Goal: Book appointment/travel/reservation

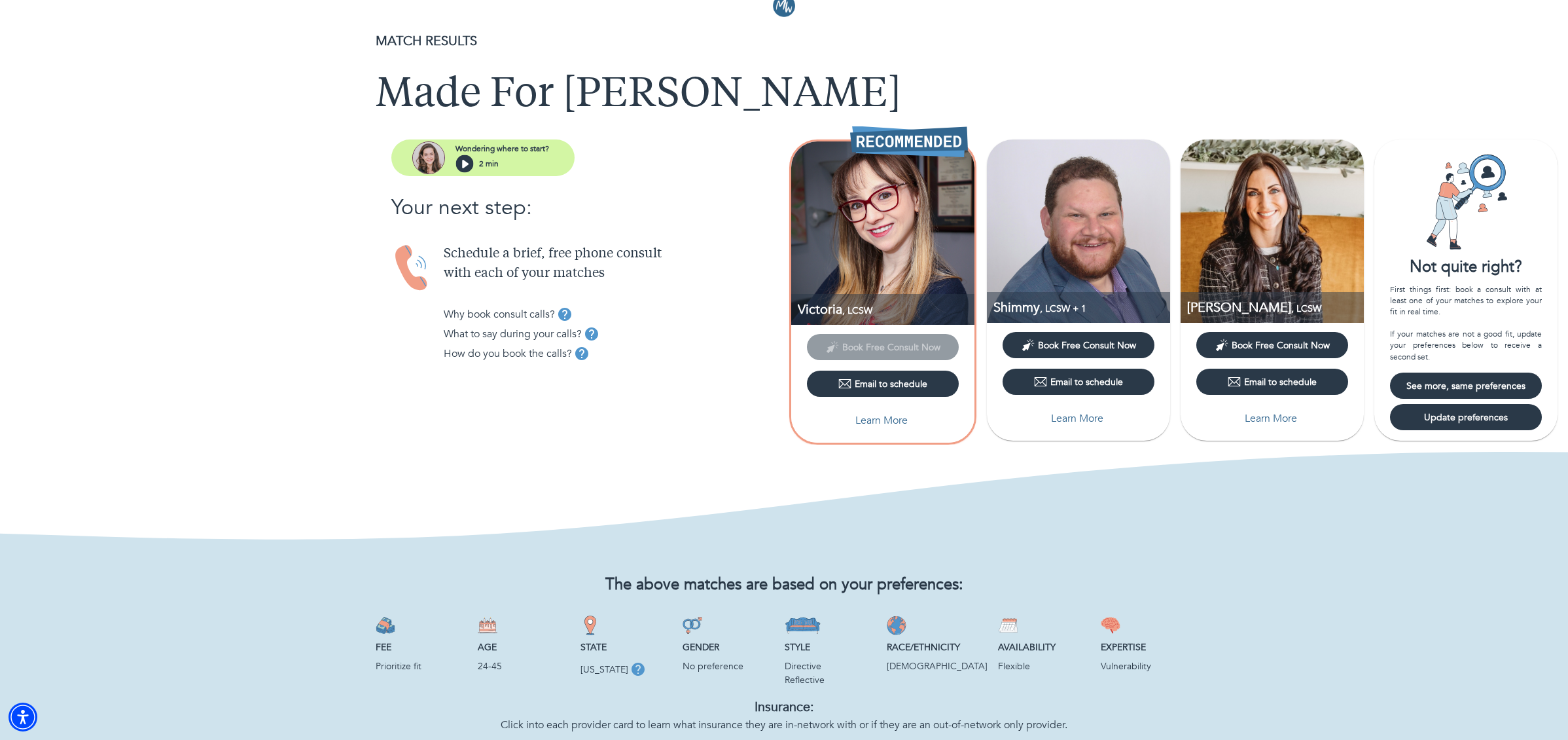
scroll to position [32, 0]
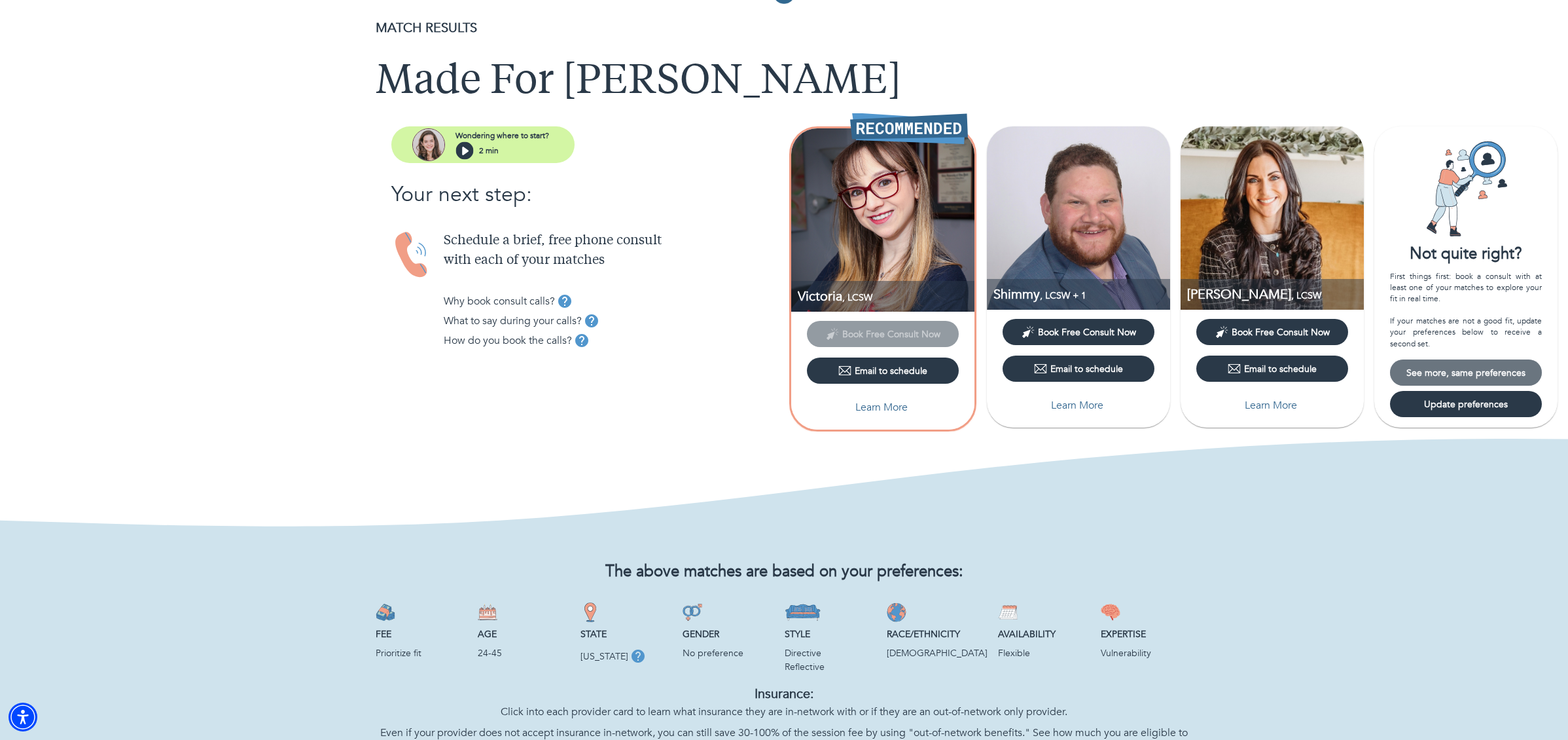
click at [1447, 372] on span "See more, same preferences" at bounding box center [1466, 372] width 142 height 12
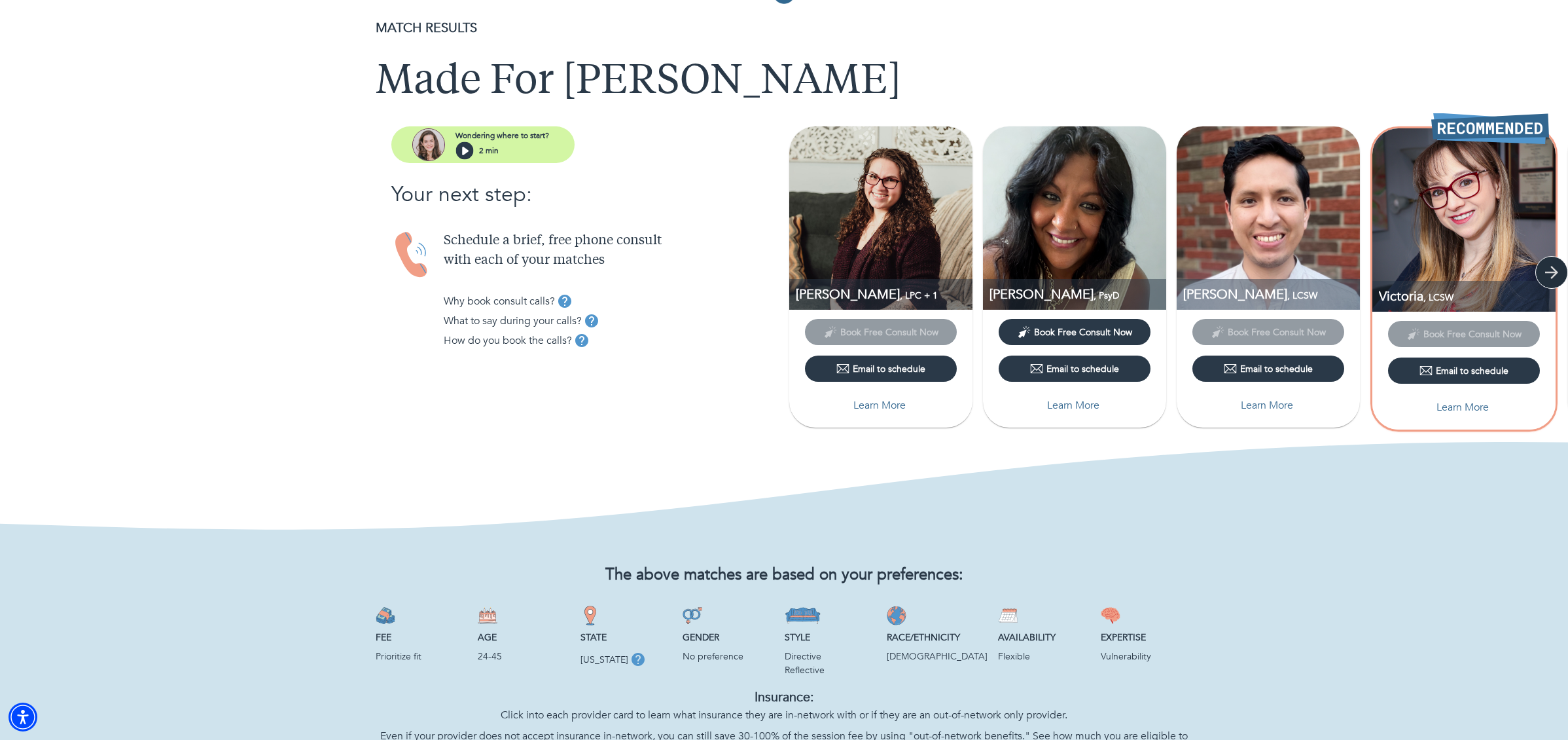
click at [1556, 273] on icon "button" at bounding box center [1552, 272] width 13 height 13
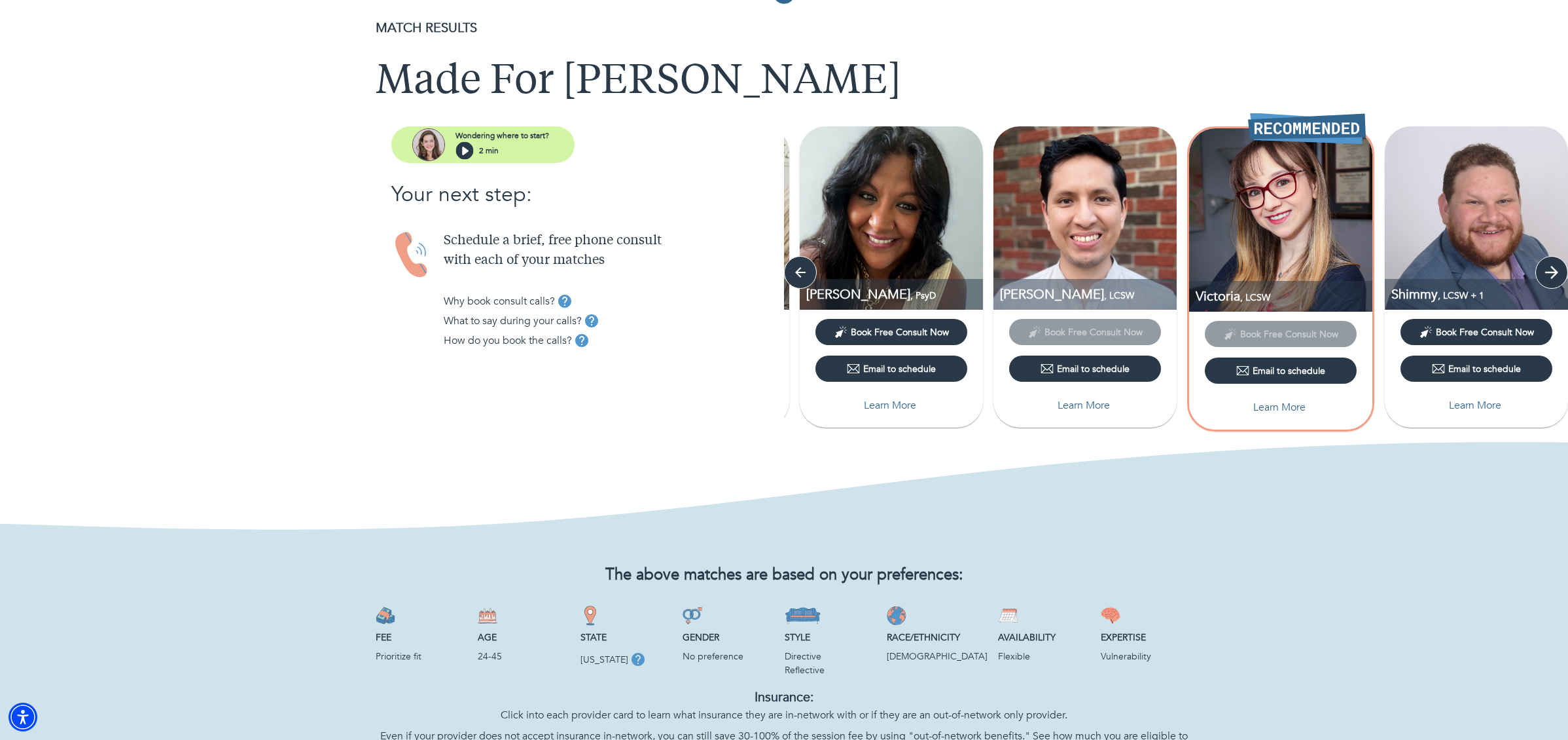
click at [1556, 273] on icon "button" at bounding box center [1552, 272] width 13 height 13
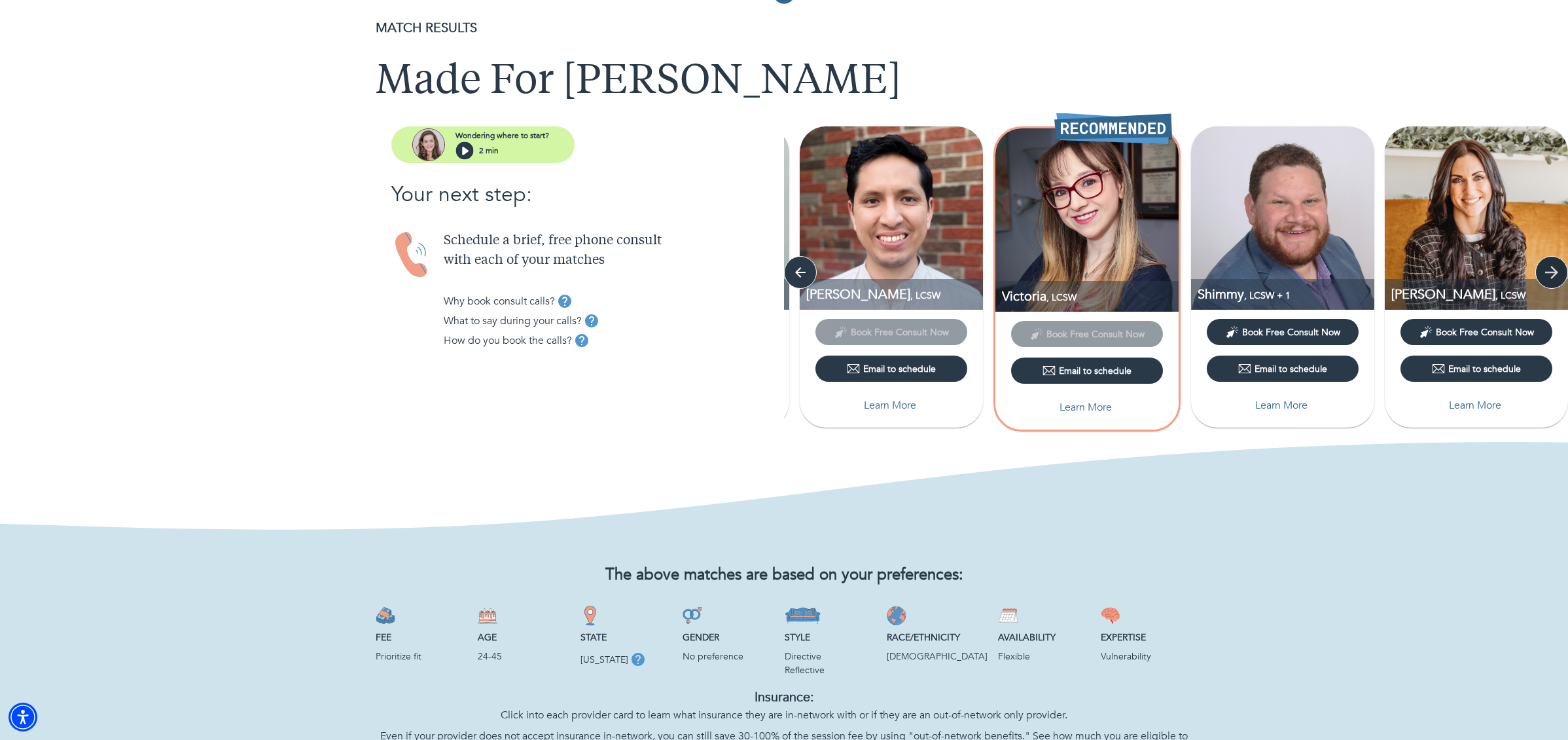
click at [1556, 273] on icon "button" at bounding box center [1552, 272] width 13 height 13
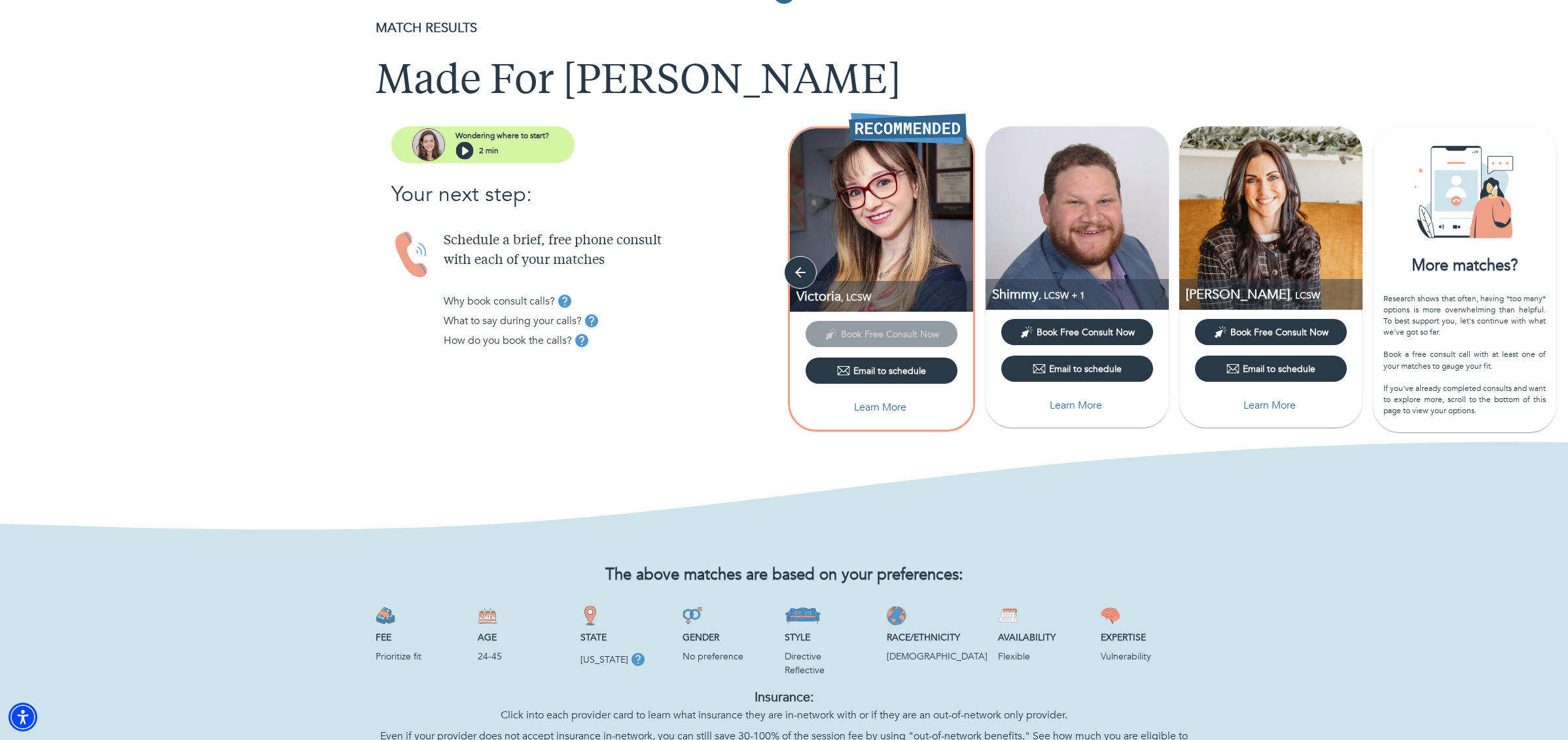
click at [893, 188] on img at bounding box center [881, 220] width 184 height 184
click at [1101, 338] on button "Book Free Consult Now" at bounding box center [1077, 332] width 152 height 26
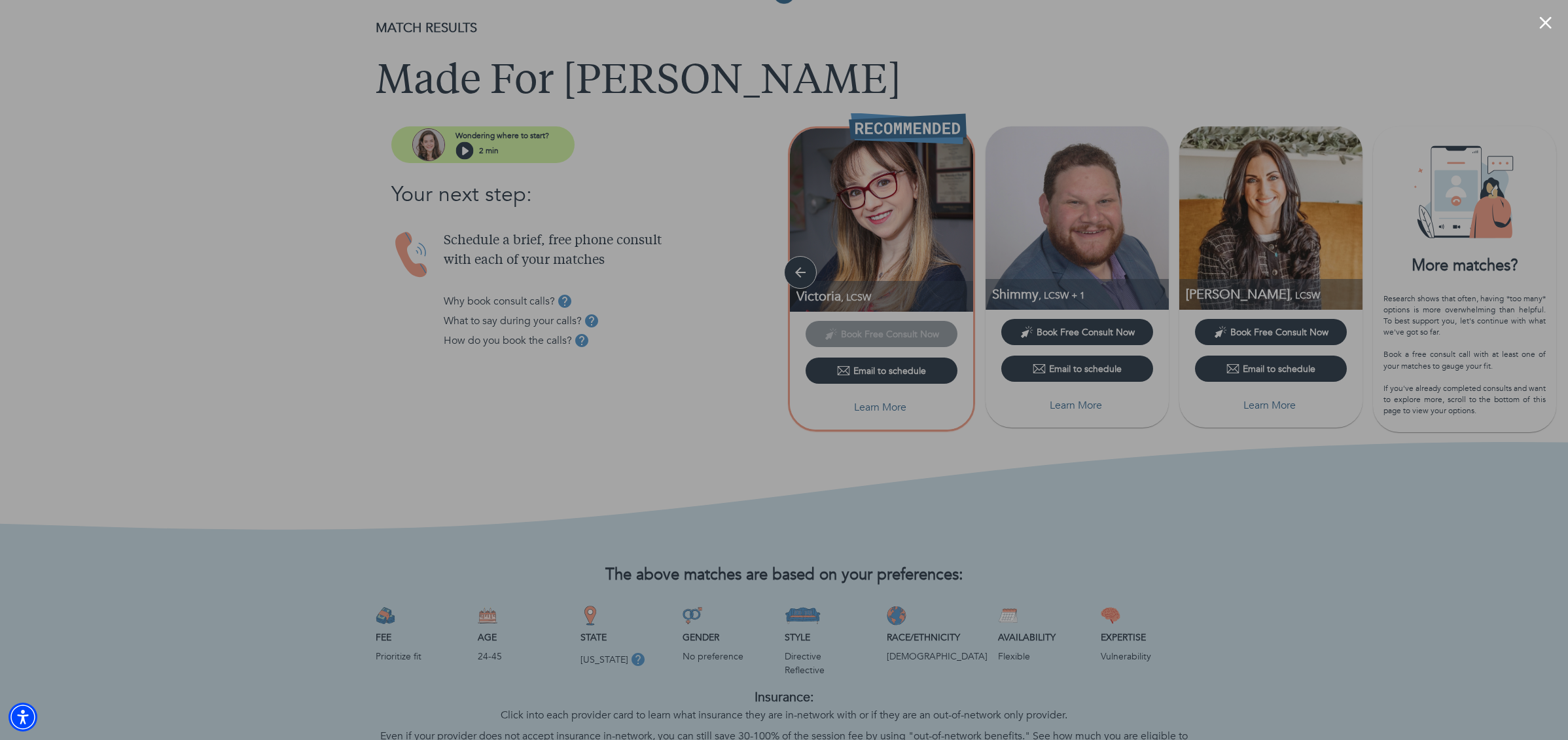
click at [1137, 243] on div at bounding box center [784, 370] width 1568 height 740
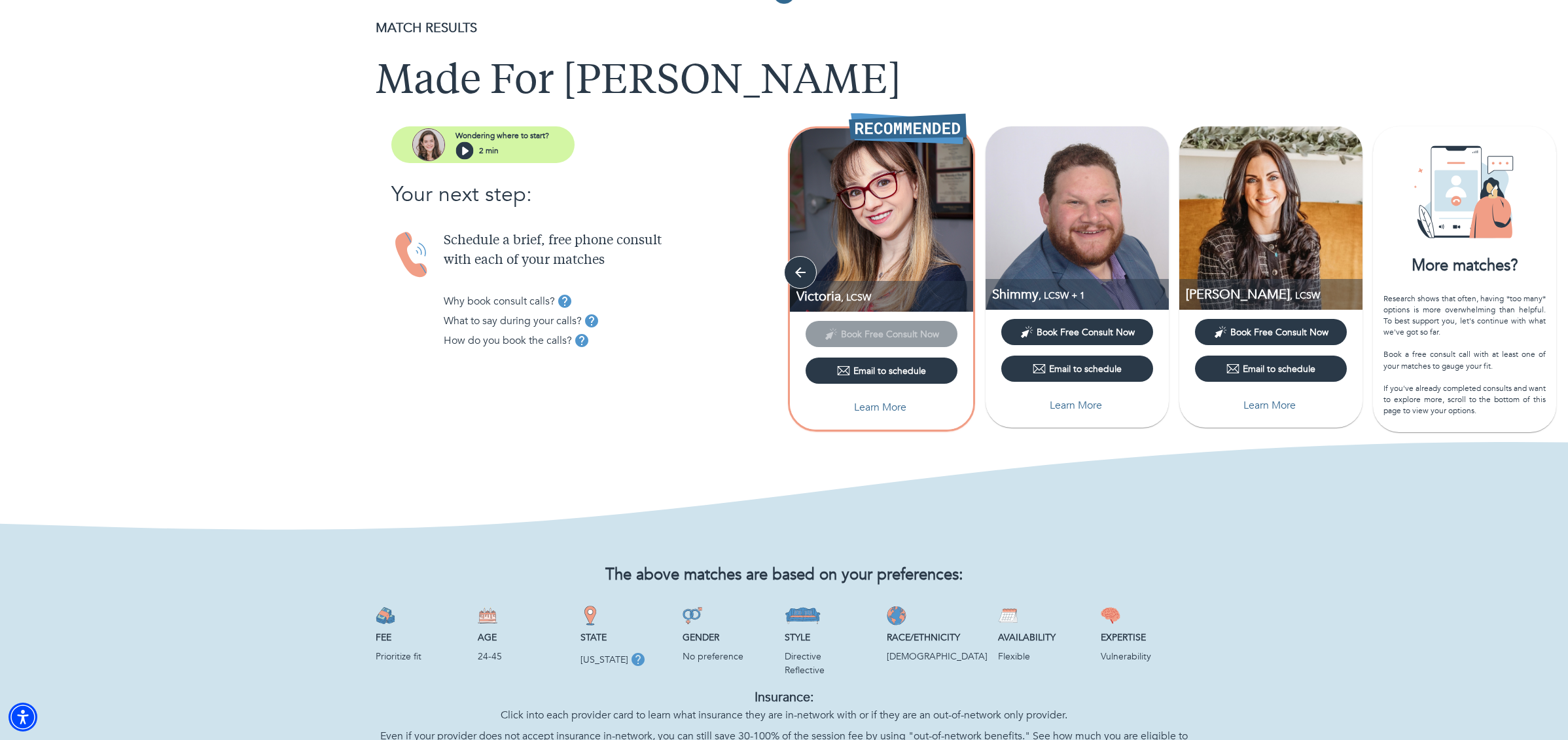
click at [1254, 343] on button "Book Free Consult Now" at bounding box center [1271, 332] width 152 height 26
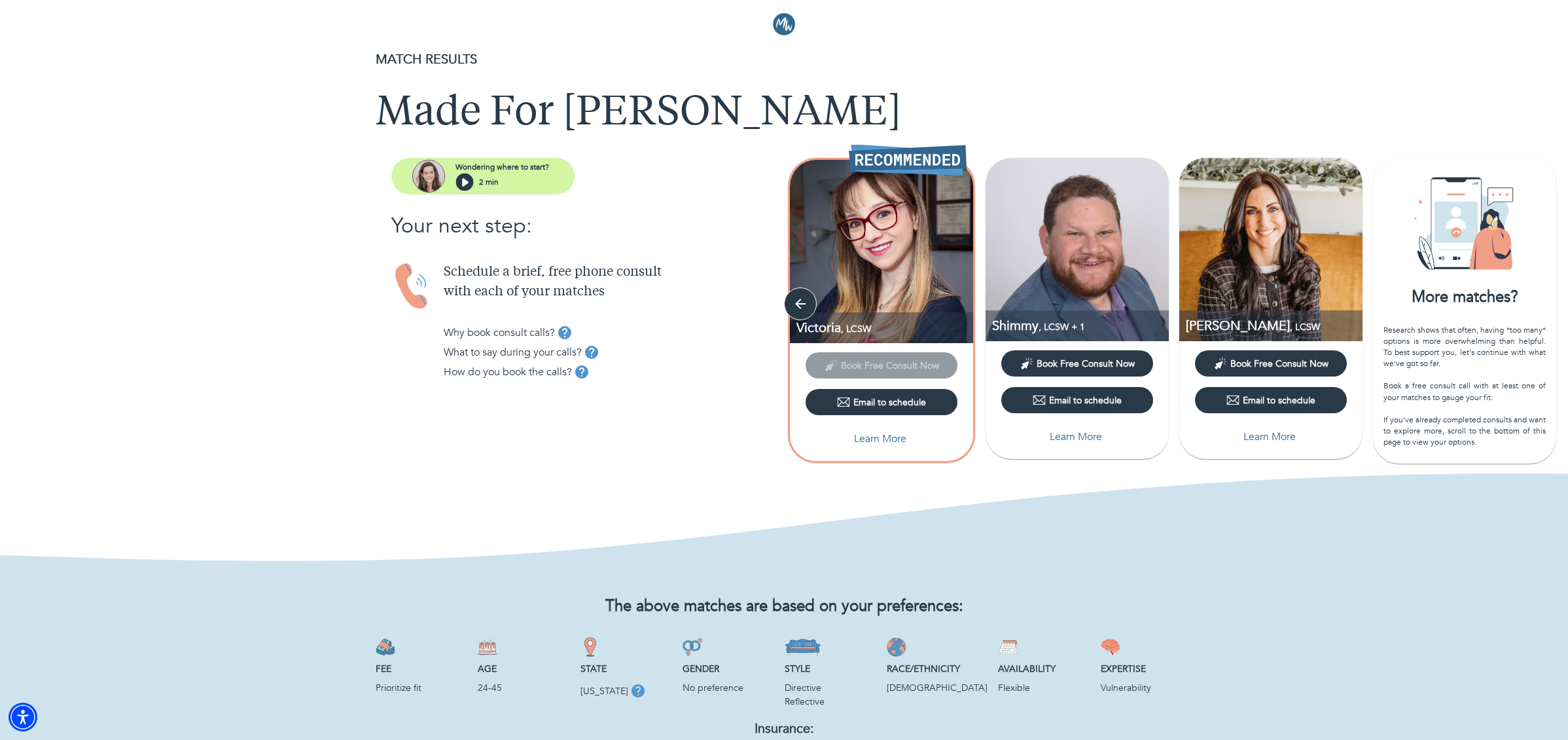
click at [1105, 62] on p "MATCH RESULTS" at bounding box center [784, 59] width 817 height 20
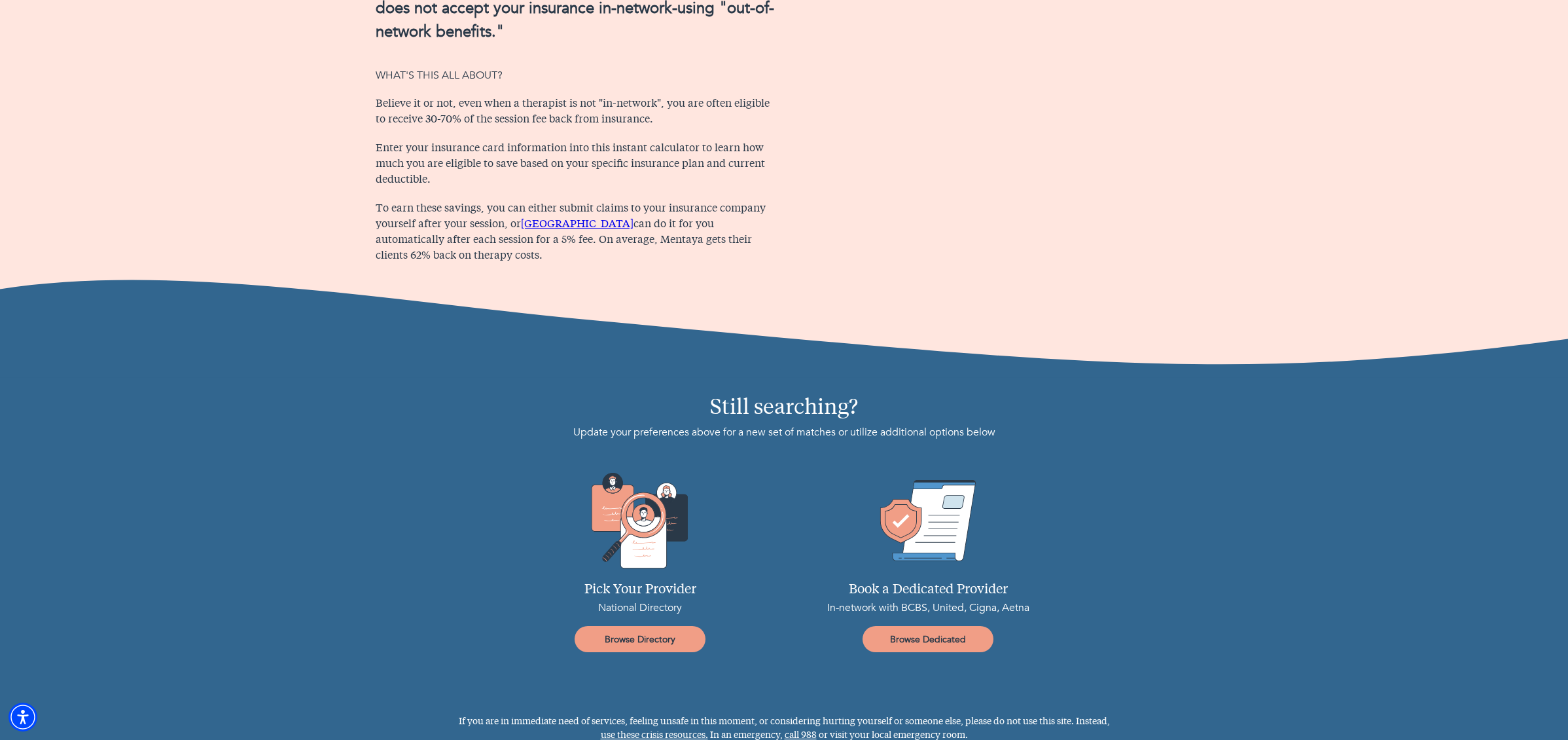
scroll to position [1044, 0]
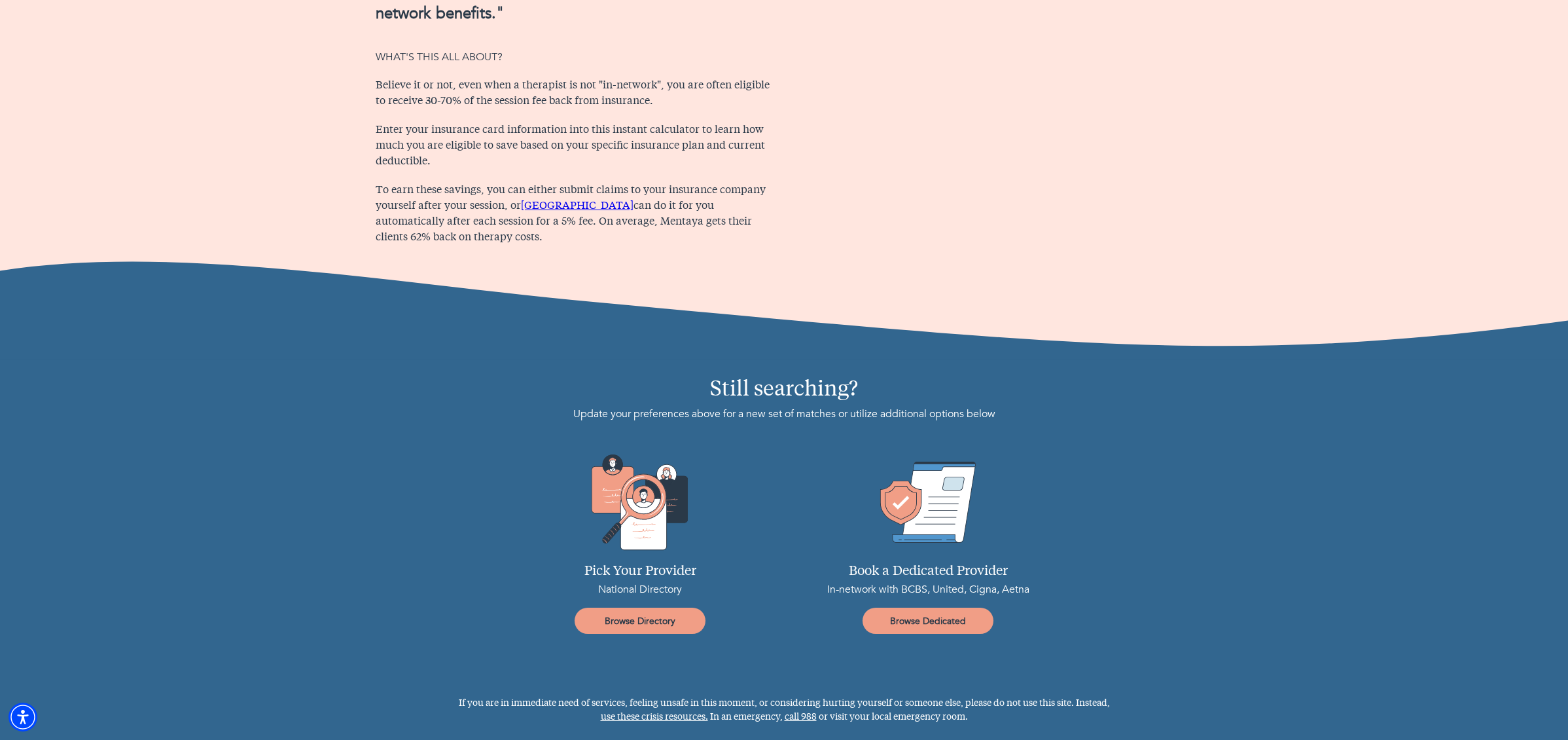
click at [1172, 312] on img at bounding box center [784, 309] width 1568 height 98
